Goal: Task Accomplishment & Management: Use online tool/utility

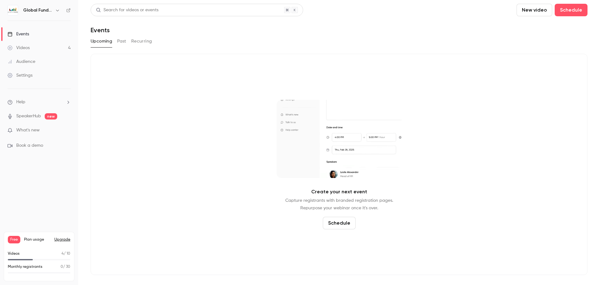
click at [47, 42] on link "Videos 4" at bounding box center [39, 48] width 78 height 14
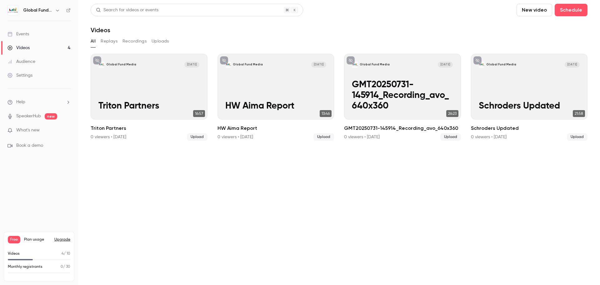
click at [527, 7] on button "New video" at bounding box center [534, 10] width 36 height 12
click at [531, 42] on div at bounding box center [528, 43] width 10 height 5
click at [153, 41] on button "Uploads" at bounding box center [159, 41] width 17 height 10
click at [95, 43] on button "All" at bounding box center [93, 41] width 5 height 10
click at [525, 9] on button "New video" at bounding box center [534, 10] width 36 height 12
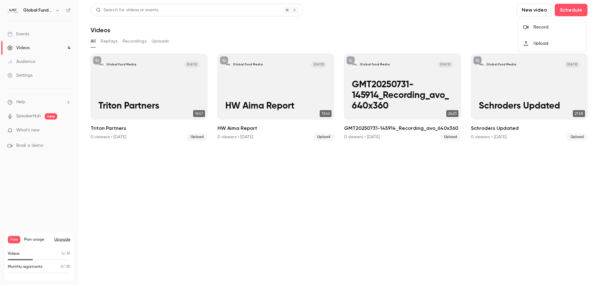
click at [546, 46] on div "Upload" at bounding box center [556, 43] width 47 height 6
click at [531, 9] on button "New video" at bounding box center [534, 10] width 36 height 12
click at [541, 40] on li "Upload" at bounding box center [551, 43] width 67 height 16
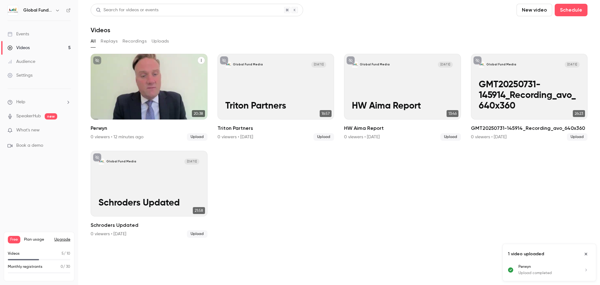
click at [185, 94] on div "Global Fund Media [DATE] Perwyn" at bounding box center [149, 87] width 117 height 66
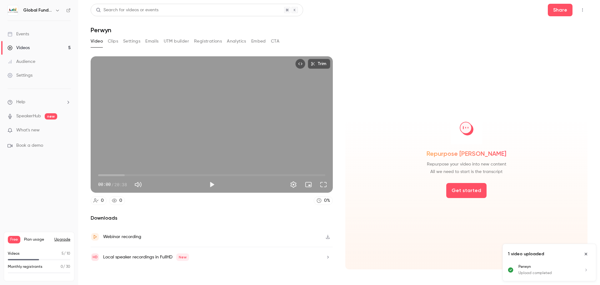
click at [110, 38] on button "Clips" at bounding box center [113, 41] width 10 height 10
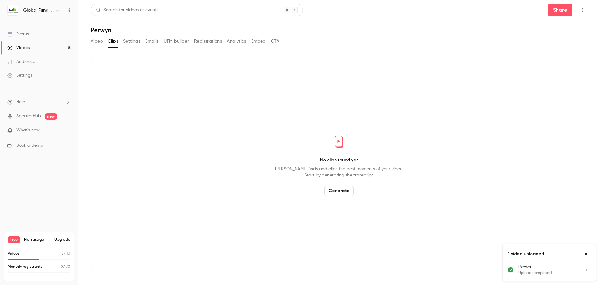
click at [333, 189] on button "Generate" at bounding box center [338, 191] width 29 height 10
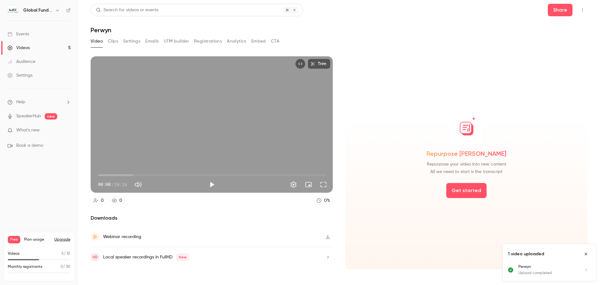
click at [585, 255] on icon "Close uploads list" at bounding box center [585, 253] width 5 height 4
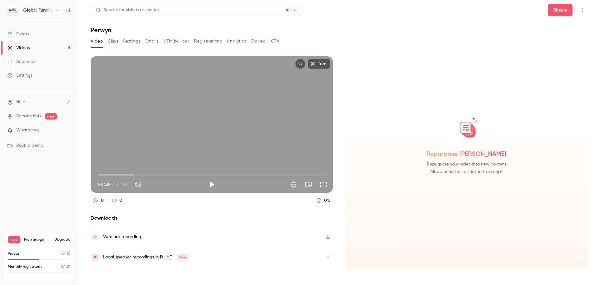
click at [450, 192] on button "Get started" at bounding box center [466, 190] width 40 height 15
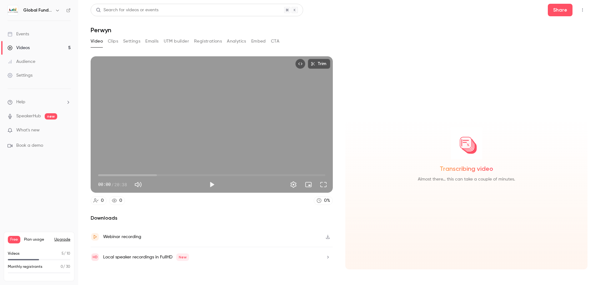
click at [114, 42] on button "Clips" at bounding box center [113, 41] width 10 height 10
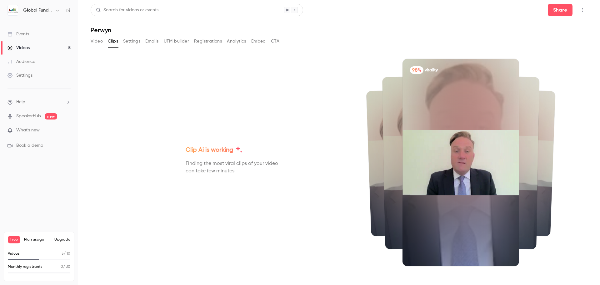
click at [99, 42] on button "Video" at bounding box center [97, 41] width 12 height 10
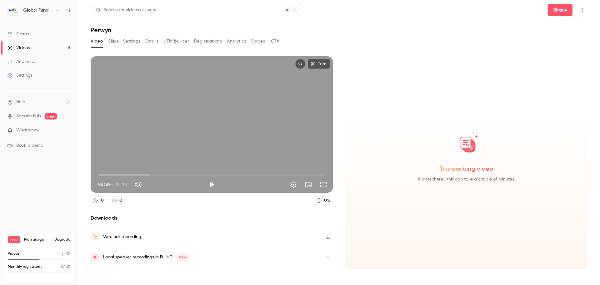
click at [117, 44] on button "Clips" at bounding box center [113, 41] width 10 height 10
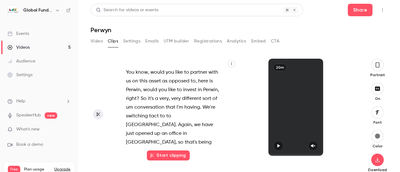
scroll to position [1452, 0]
